Goal: Task Accomplishment & Management: Use online tool/utility

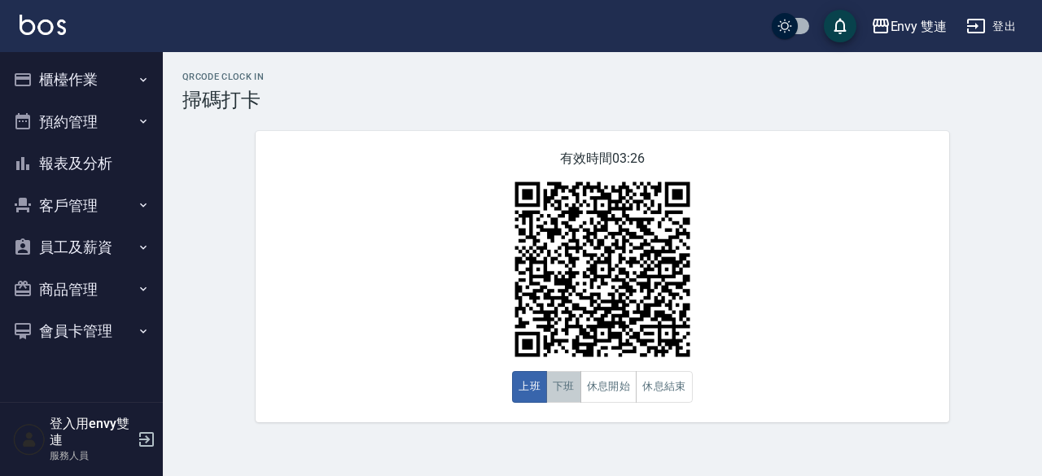
click at [578, 393] on button "下班" at bounding box center [563, 387] width 35 height 32
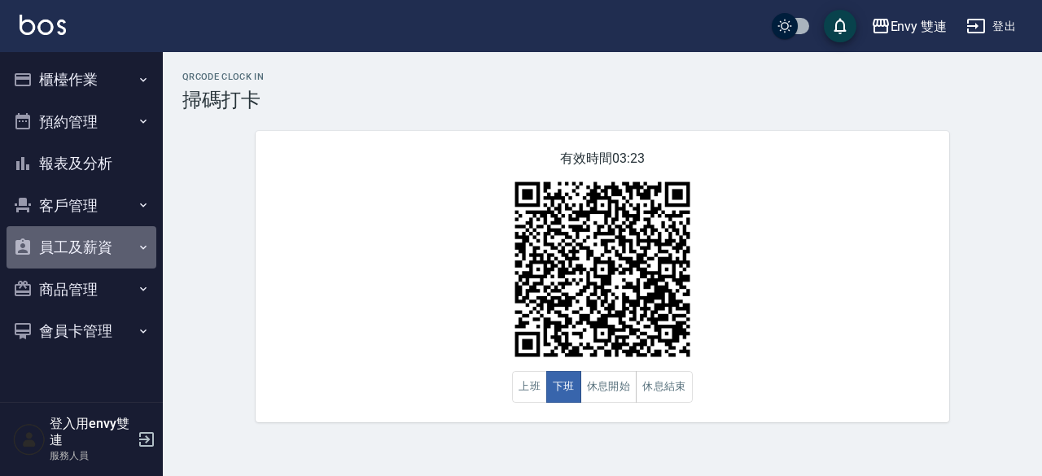
click at [87, 248] on button "員工及薪資" at bounding box center [82, 247] width 150 height 42
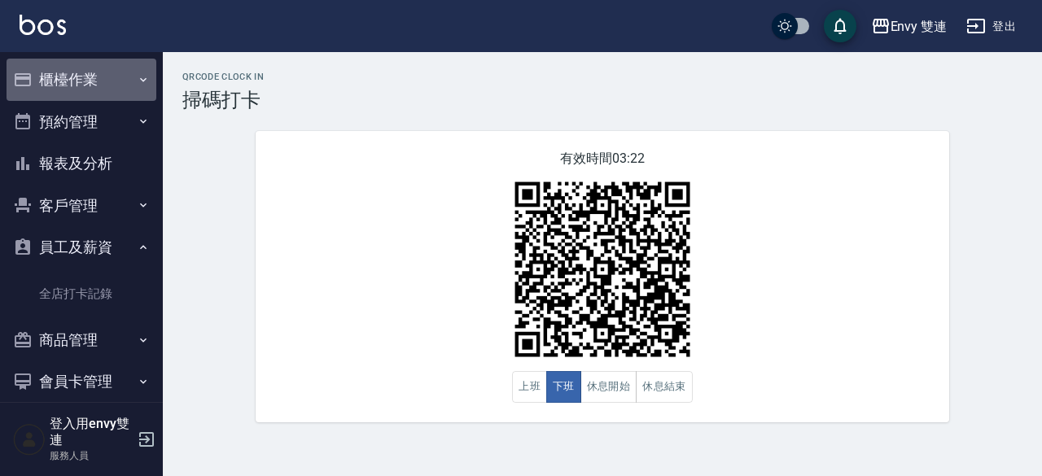
click at [88, 68] on button "櫃檯作業" at bounding box center [82, 80] width 150 height 42
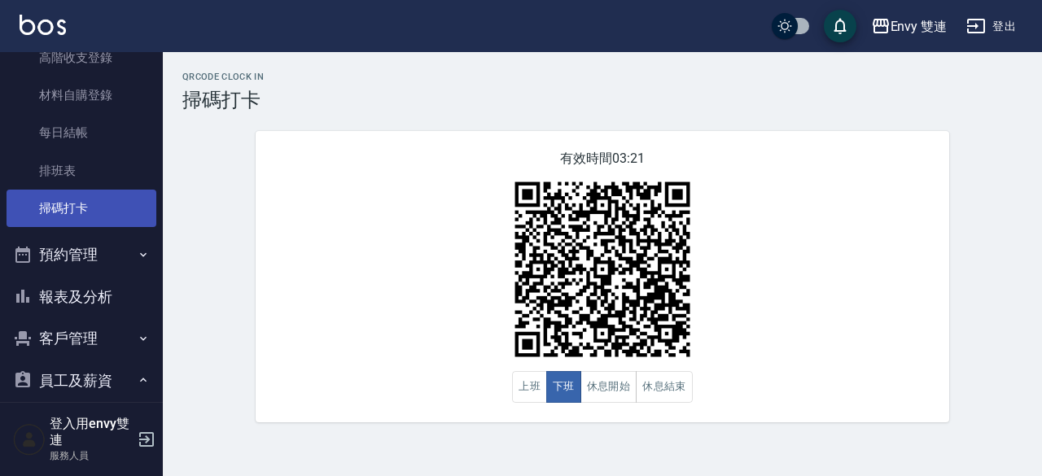
scroll to position [257, 0]
click at [77, 190] on link "掃碼打卡" at bounding box center [82, 207] width 150 height 37
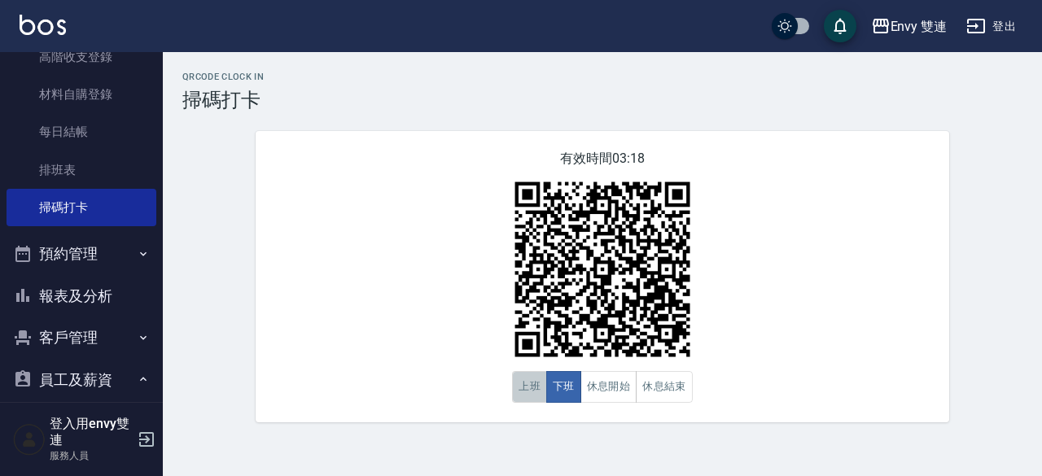
click at [528, 377] on button "上班" at bounding box center [529, 387] width 35 height 32
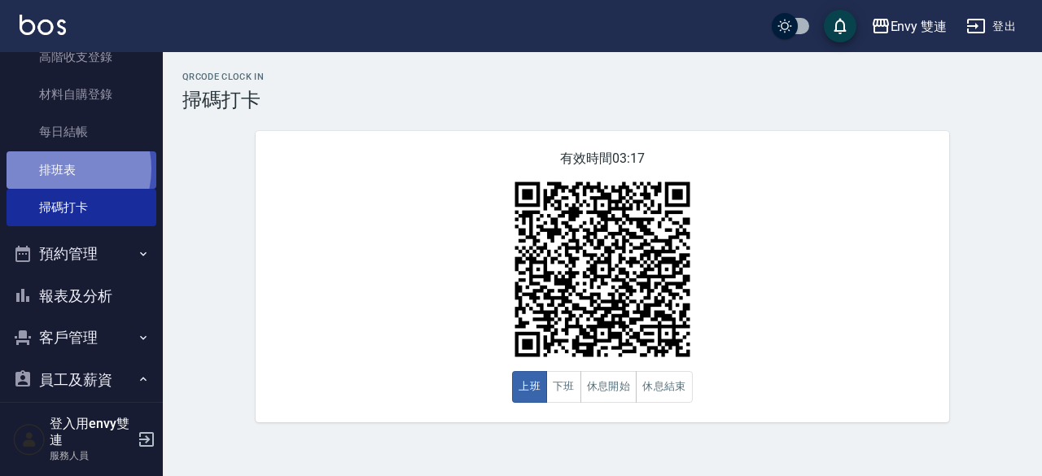
click at [54, 169] on link "排班表" at bounding box center [82, 169] width 150 height 37
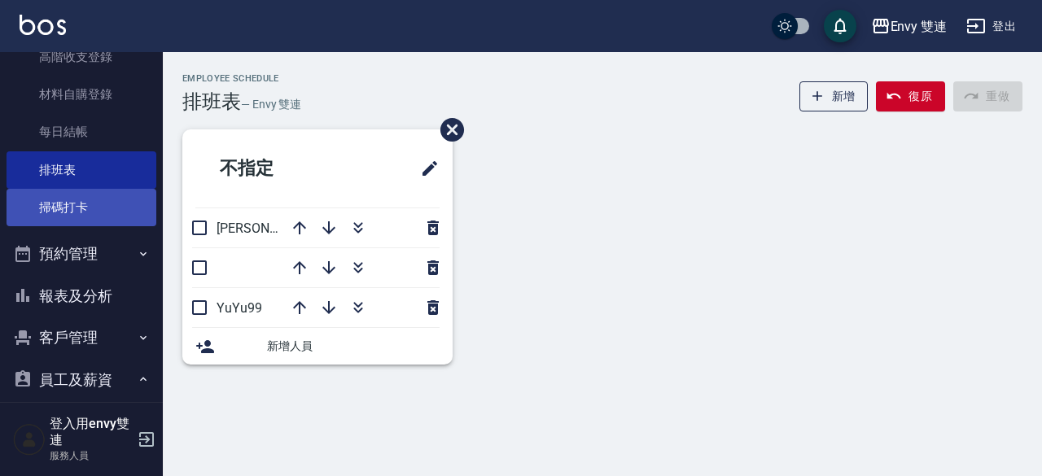
click at [47, 198] on link "掃碼打卡" at bounding box center [82, 207] width 150 height 37
